Goal: Communication & Community: Answer question/provide support

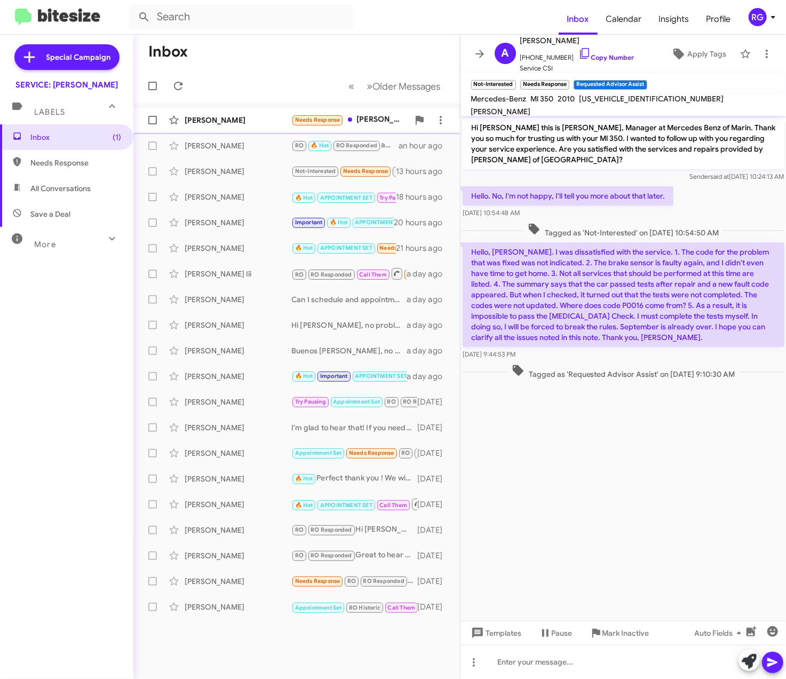
click at [238, 128] on div "Steven Fletcher Needs Response Omar -- on a scale of 1 to 10 my experience has …" at bounding box center [296, 119] width 309 height 21
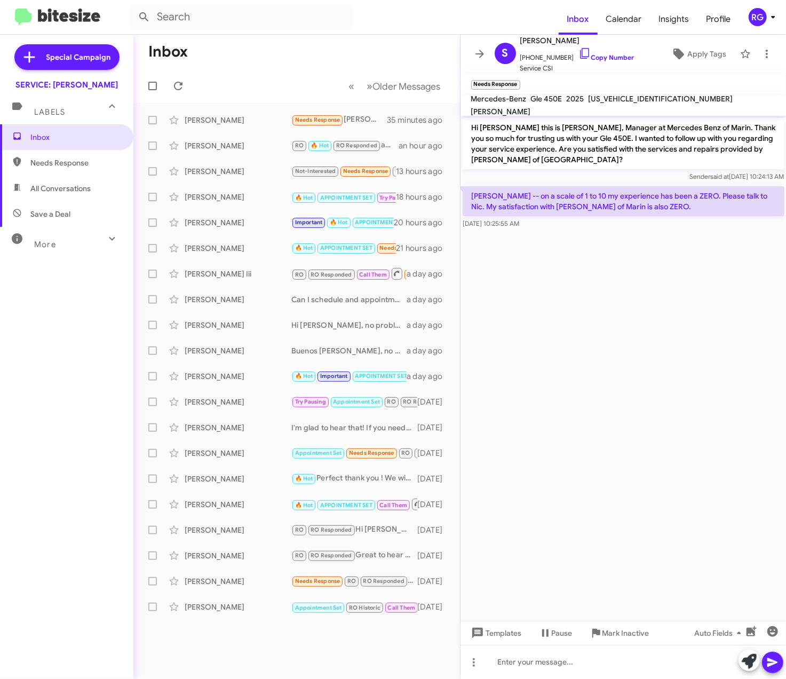
click at [35, 280] on div "Inbox Needs Response All Conversations Save a Deal More Important 🔥 Hot Appoint…" at bounding box center [66, 327] width 133 height 407
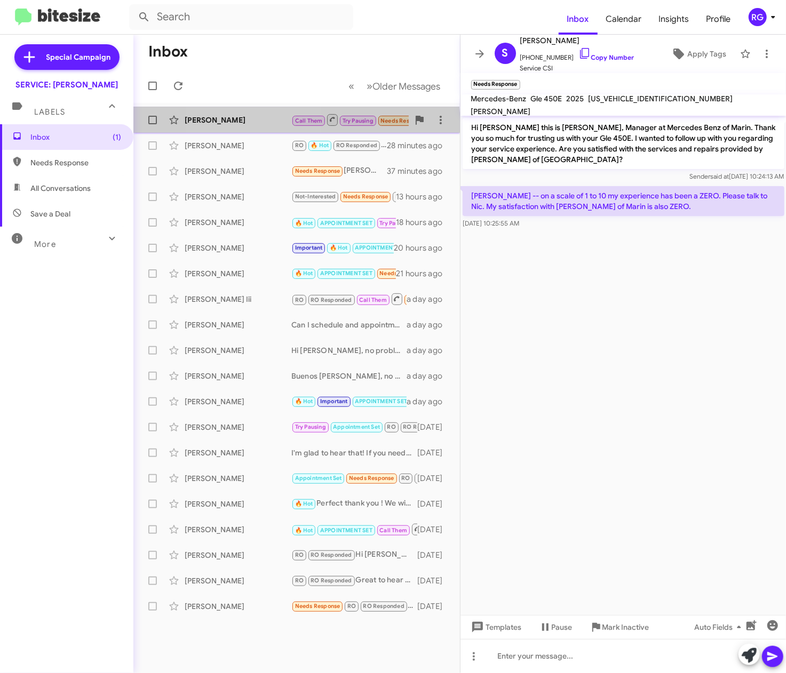
click at [257, 126] on div "Sebastiano Delversano Call Them Try Pausing Needs Response Hi yes it was good. …" at bounding box center [296, 119] width 309 height 21
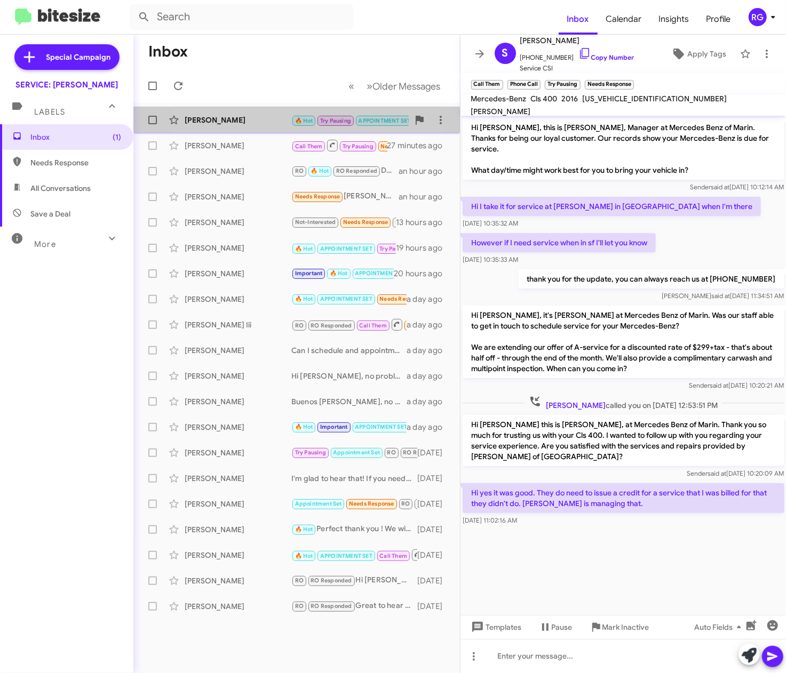
click at [248, 124] on div "[PERSON_NAME]" at bounding box center [238, 120] width 107 height 11
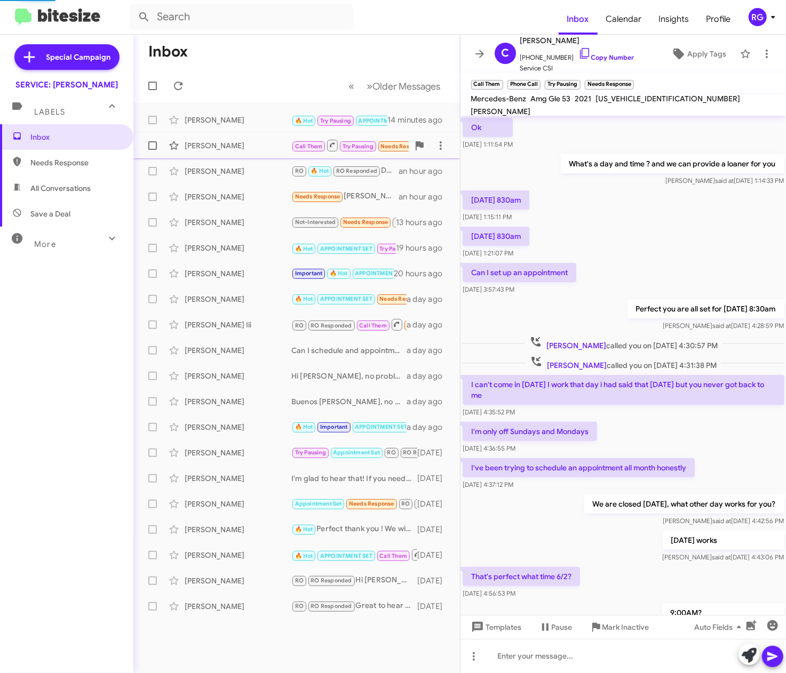
scroll to position [300, 0]
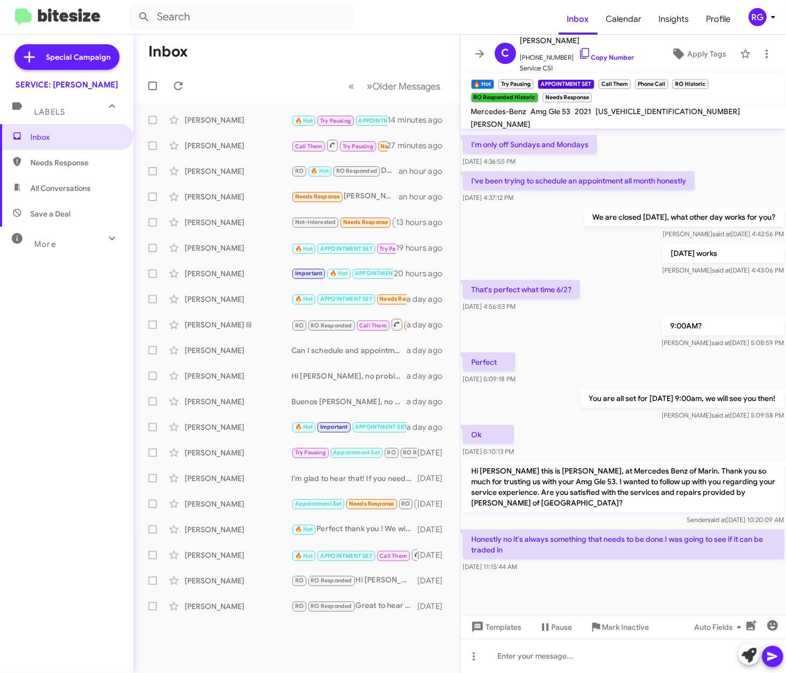
click at [668, 114] on span "[US_VEHICLE_IDENTIFICATION_NUMBER]" at bounding box center [668, 112] width 145 height 10
copy span "[US_VEHICLE_IDENTIFICATION_NUMBER]"
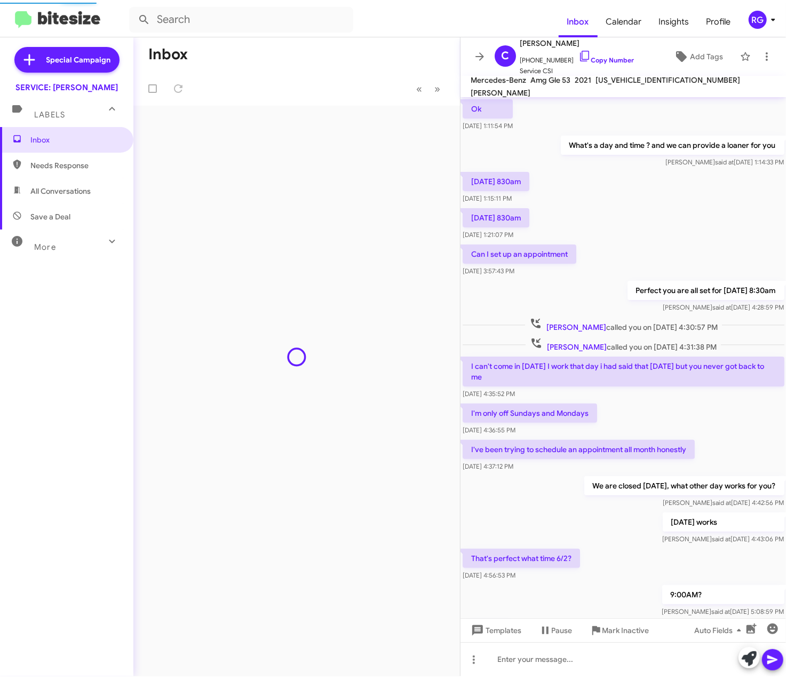
scroll to position [257, 0]
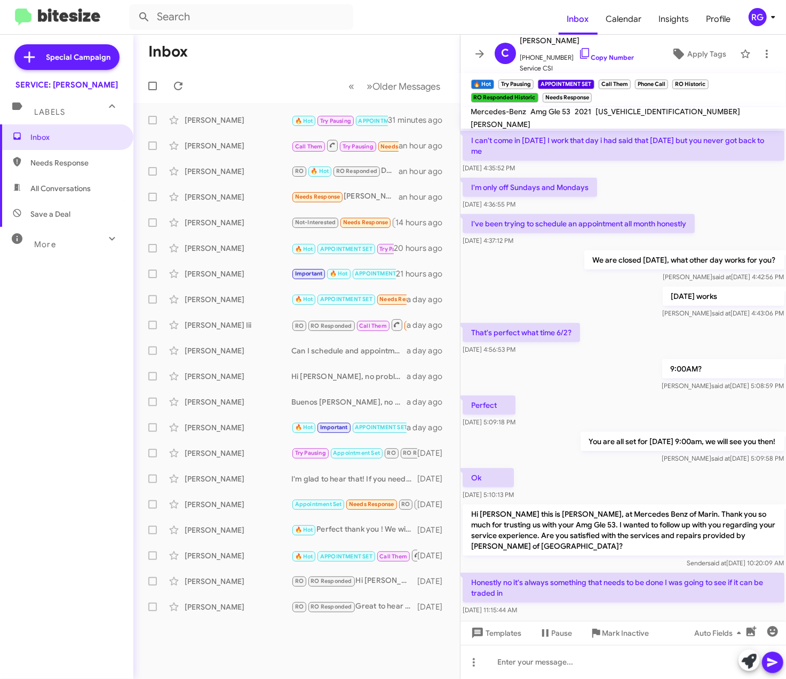
click at [244, 105] on mat-action-list "[PERSON_NAME] 🔥 Hot Try Pausing APPOINTMENT SET Call Them RO Historic RO Respon…" at bounding box center [296, 361] width 327 height 517
click at [251, 122] on div "[PERSON_NAME]" at bounding box center [238, 120] width 107 height 11
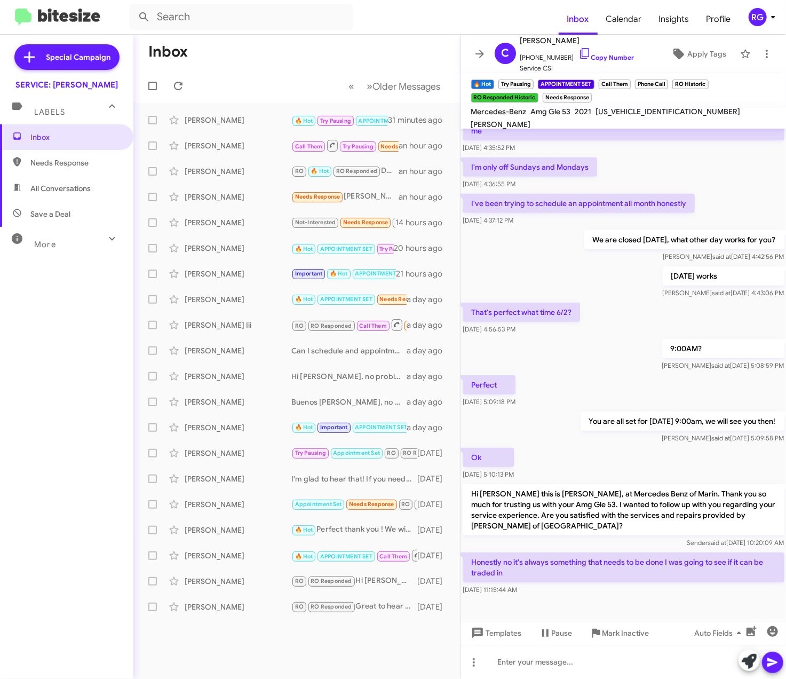
scroll to position [308, 0]
